Goal: Task Accomplishment & Management: Use online tool/utility

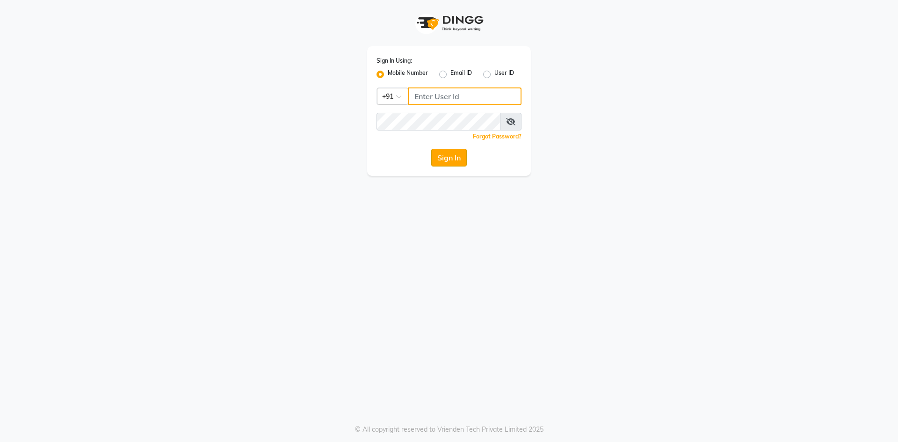
type input "9717107700"
click at [449, 159] on button "Sign In" at bounding box center [449, 158] width 36 height 18
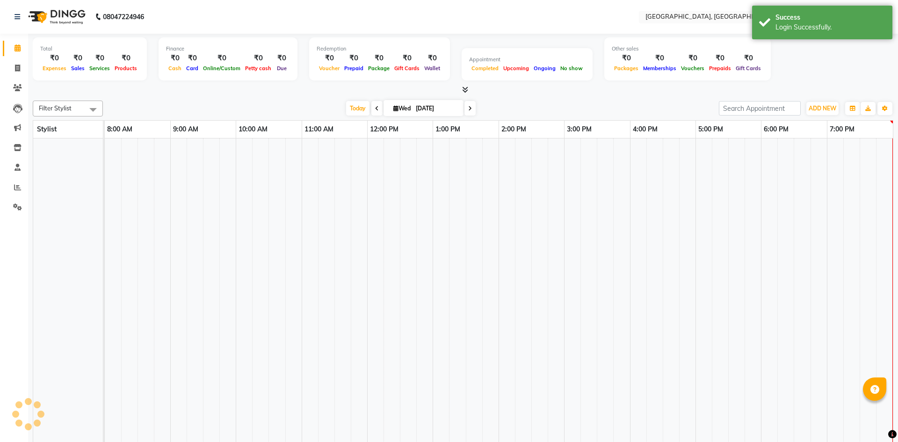
select select "en"
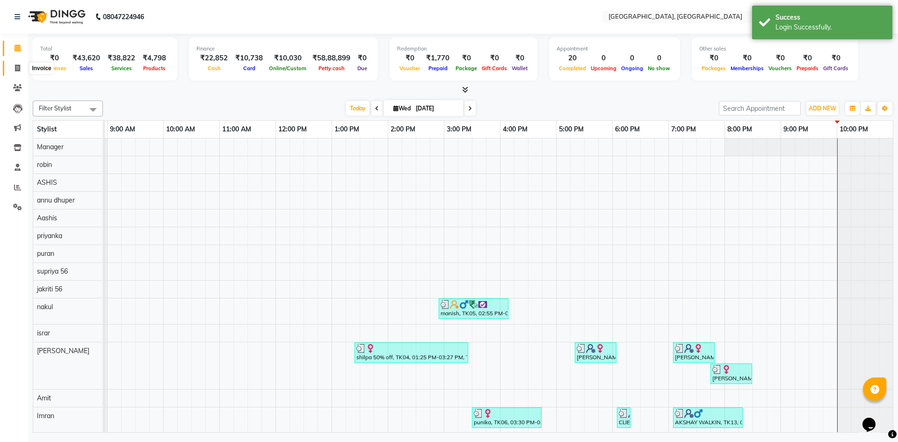
click at [14, 67] on span at bounding box center [17, 68] width 16 height 11
select select "3948"
select select "service"
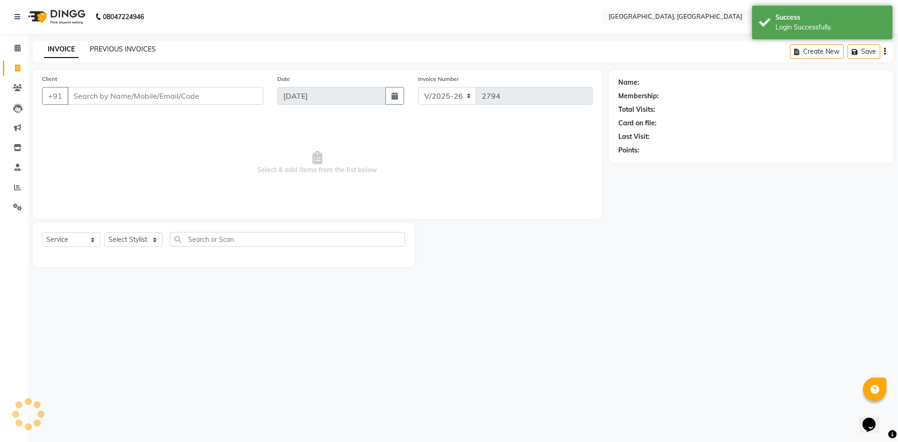
click at [114, 49] on link "PREVIOUS INVOICES" at bounding box center [123, 49] width 66 height 8
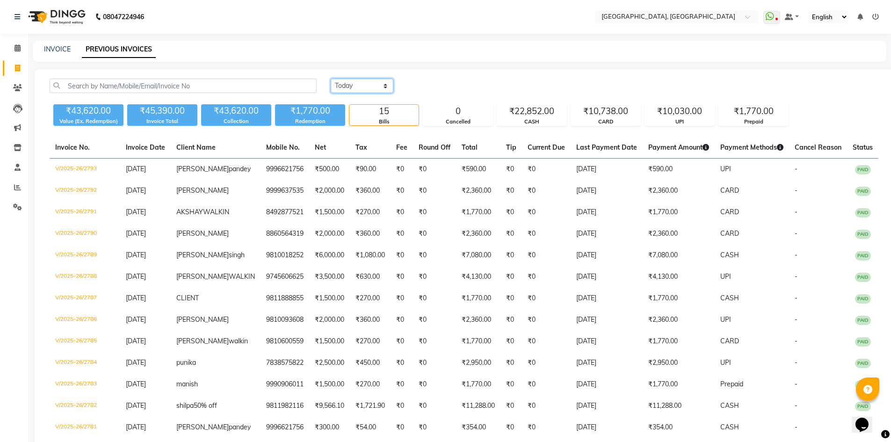
click at [357, 86] on select "[DATE] [DATE] Custom Range" at bounding box center [362, 86] width 63 height 14
select select "[DATE]"
click at [331, 79] on select "[DATE] [DATE] Custom Range" at bounding box center [362, 86] width 63 height 14
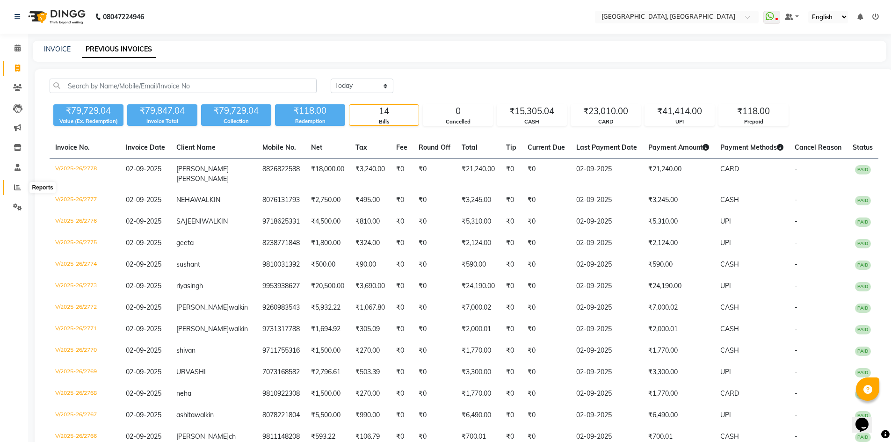
click at [19, 187] on icon at bounding box center [17, 187] width 7 height 7
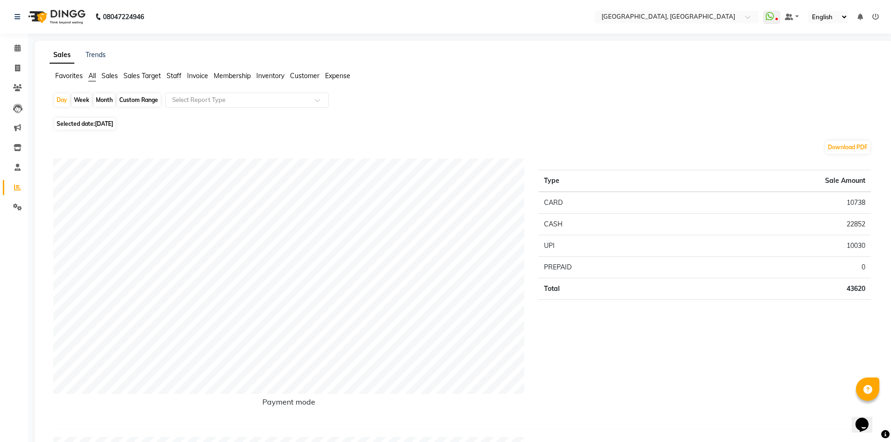
click at [128, 98] on div "Custom Range" at bounding box center [138, 100] width 43 height 13
select select "9"
select select "2025"
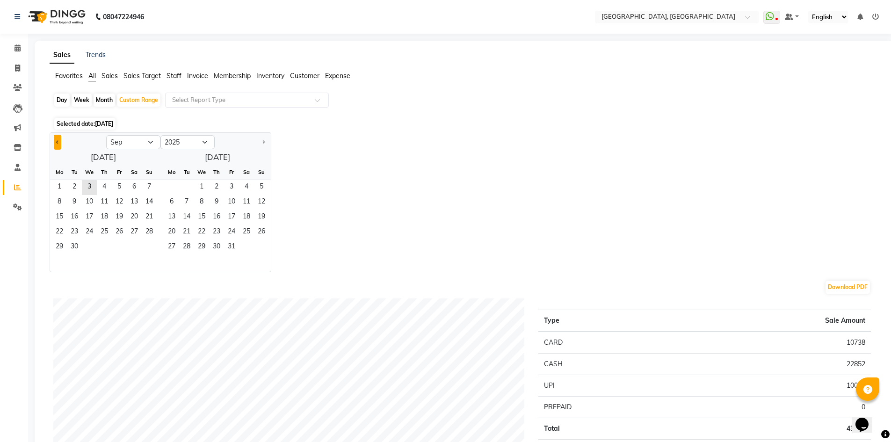
click at [58, 142] on span "Previous month" at bounding box center [57, 141] width 3 height 3
select select "8"
click at [123, 191] on span "1" at bounding box center [119, 187] width 15 height 15
click at [151, 252] on span "31" at bounding box center [149, 247] width 15 height 15
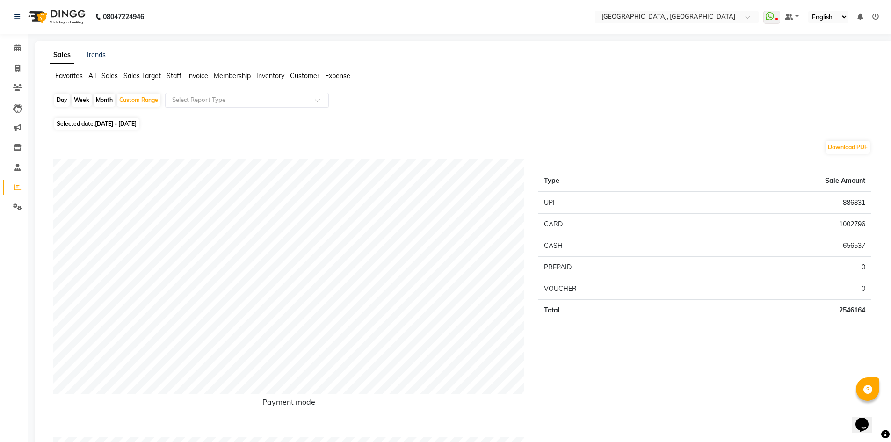
click at [214, 103] on input "text" at bounding box center [237, 99] width 135 height 9
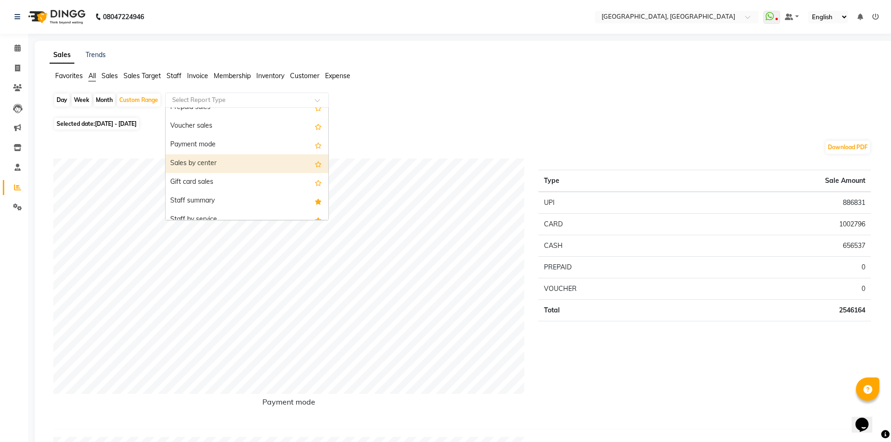
scroll to position [187, 0]
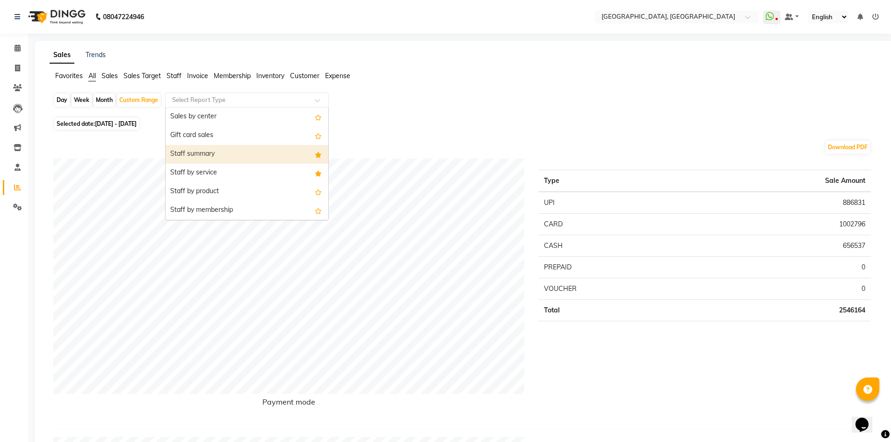
click at [204, 155] on div "Staff summary" at bounding box center [247, 154] width 163 height 19
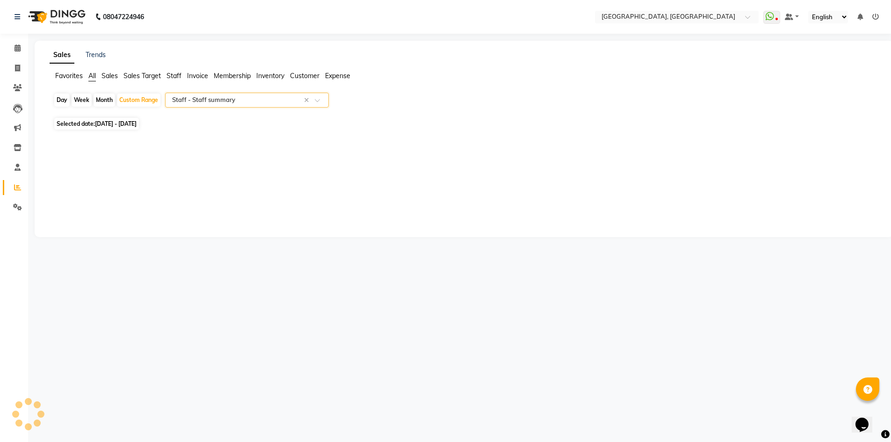
select select "full_report"
select select "csv"
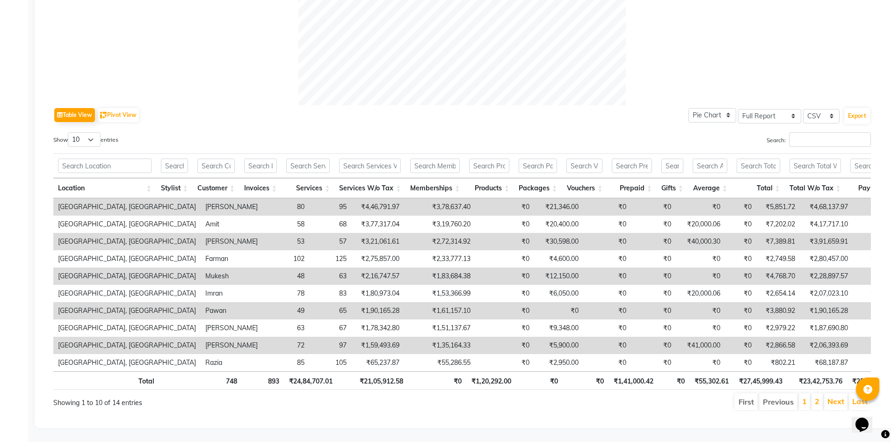
scroll to position [387, 0]
